Goal: Task Accomplishment & Management: Use online tool/utility

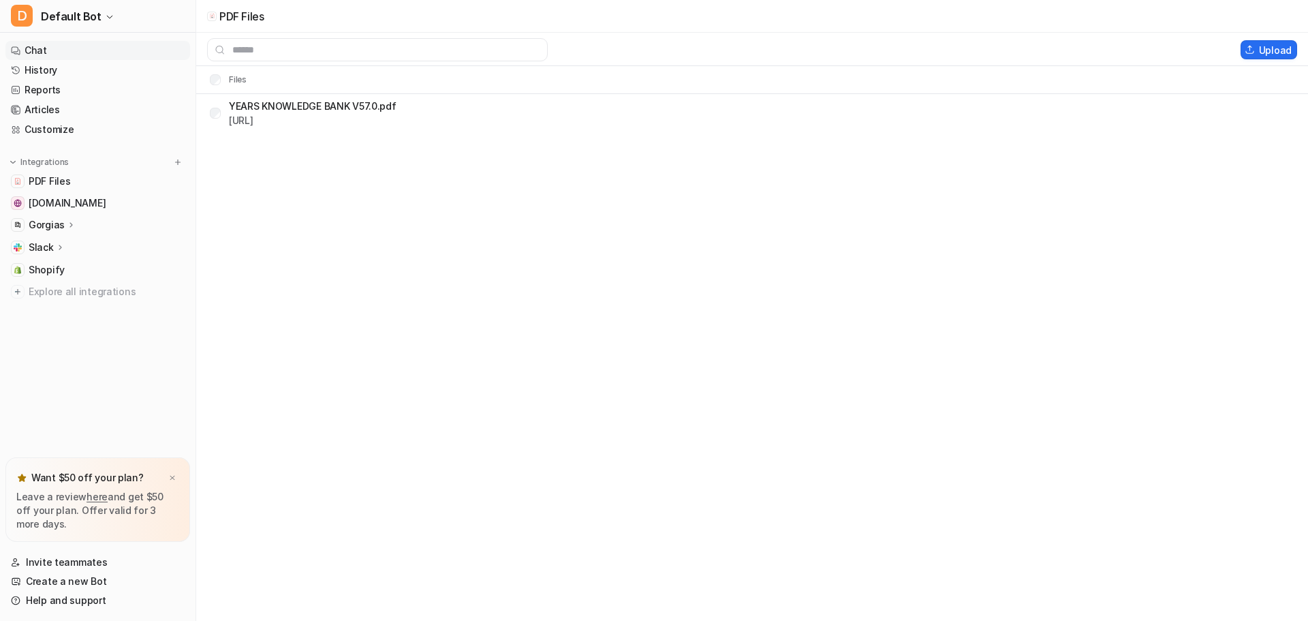
click at [35, 49] on link "Chat" at bounding box center [97, 50] width 185 height 19
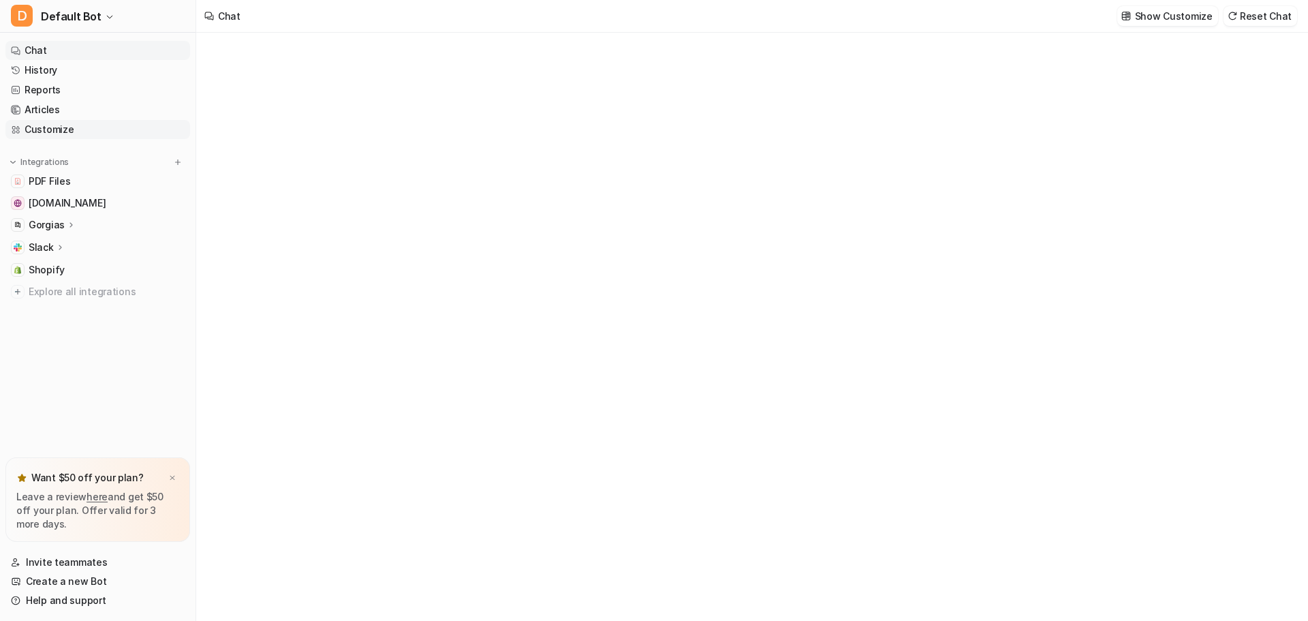
click at [54, 130] on link "Customize" at bounding box center [97, 129] width 185 height 19
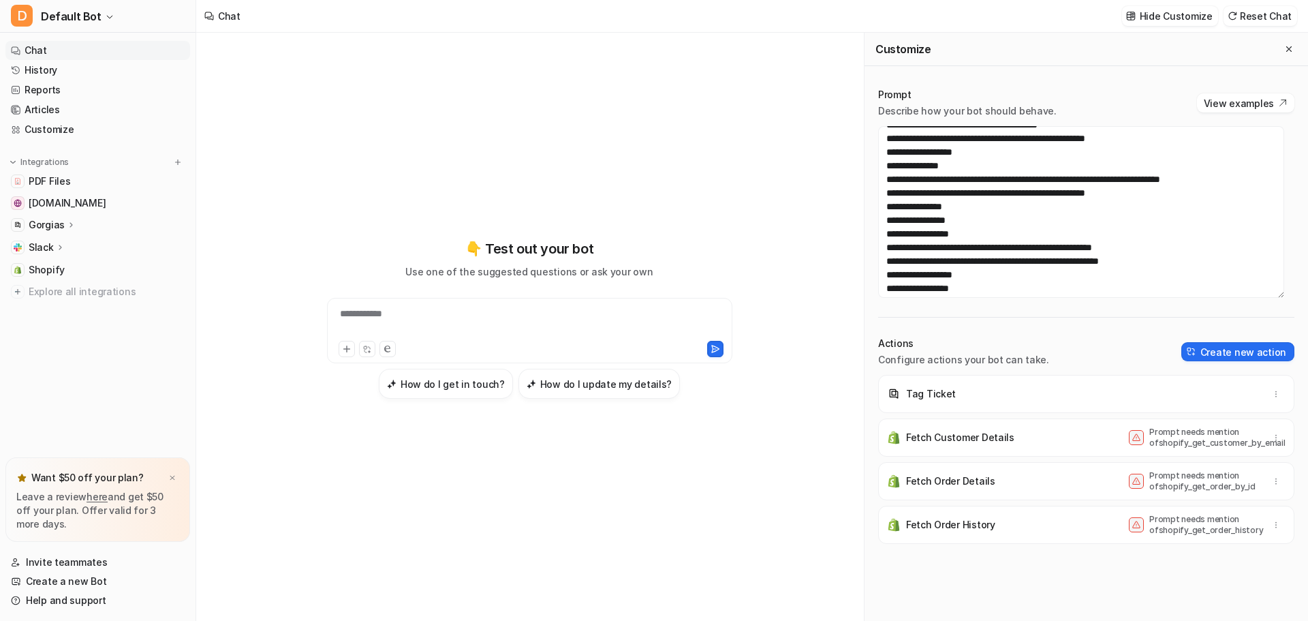
scroll to position [1156, 0]
